Goal: Find specific page/section: Find specific page/section

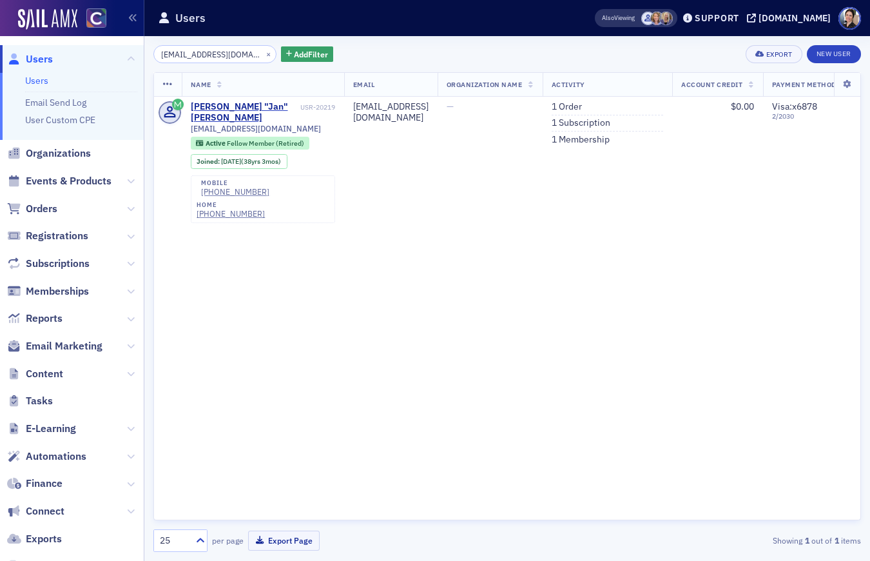
drag, startPoint x: 407, startPoint y: 399, endPoint x: 389, endPoint y: 394, distance: 18.2
click at [405, 399] on div "Name Email Organization Name Activity Account Credit Payment Methods Job Type I…" at bounding box center [507, 296] width 708 height 448
click at [71, 182] on span "Events & Products" at bounding box center [69, 181] width 86 height 14
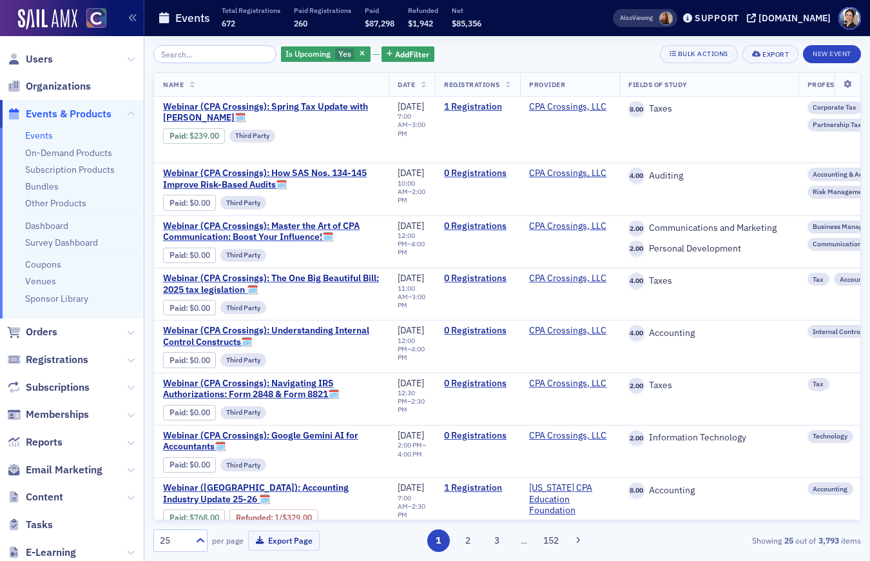
click at [222, 53] on input "search" at bounding box center [214, 54] width 123 height 18
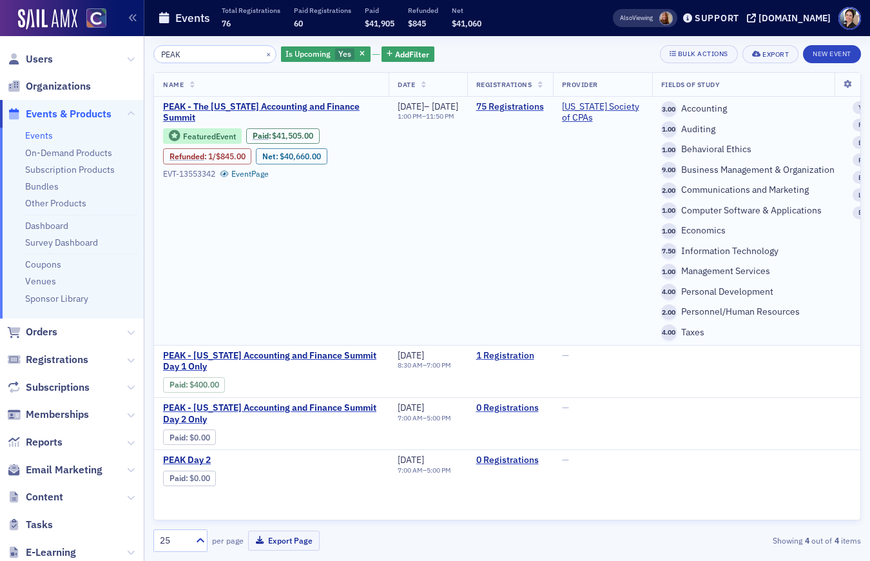
type input "PEAK"
